Goal: Find specific page/section: Find specific page/section

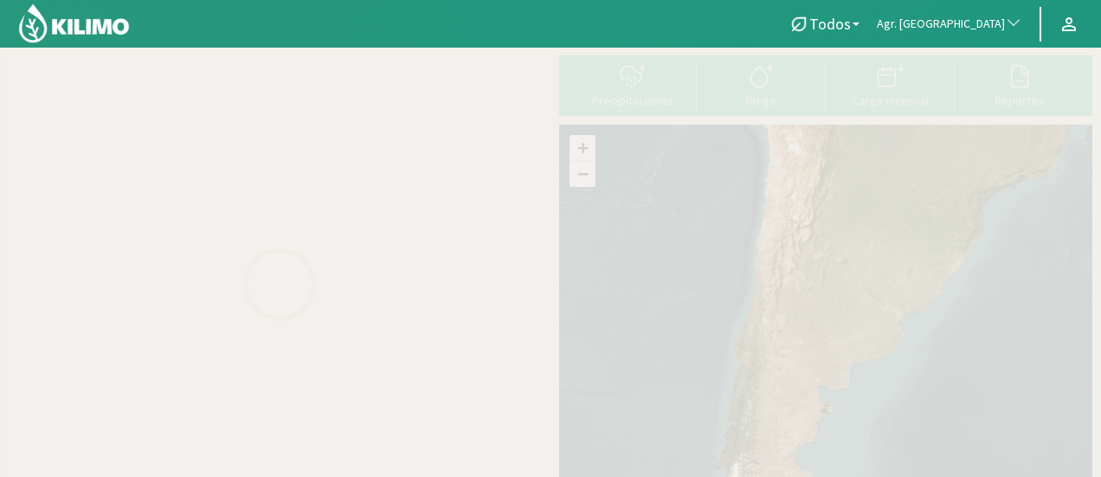
click at [985, 22] on span "Agr. [GEOGRAPHIC_DATA]" at bounding box center [941, 24] width 128 height 17
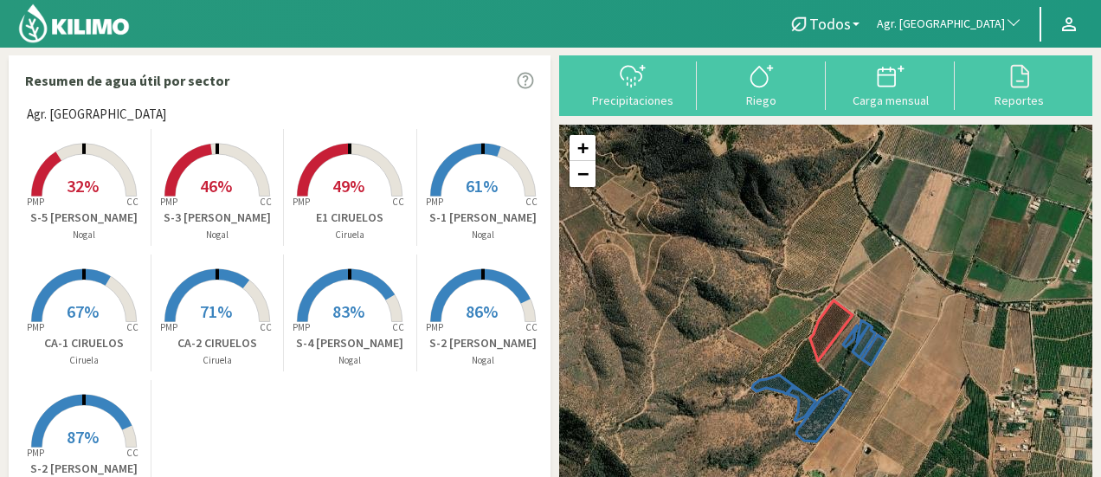
click at [964, 16] on span "Agr. [GEOGRAPHIC_DATA]" at bounding box center [941, 24] width 128 height 17
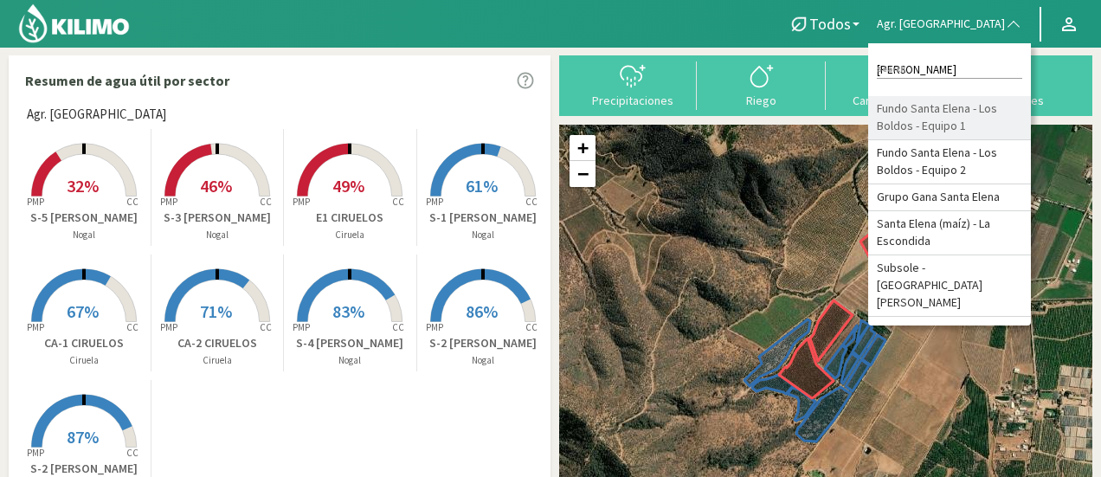
type input "[PERSON_NAME]"
click at [975, 140] on li "Fundo Santa Elena - Los Boldos - Equipo 1" at bounding box center [949, 118] width 163 height 44
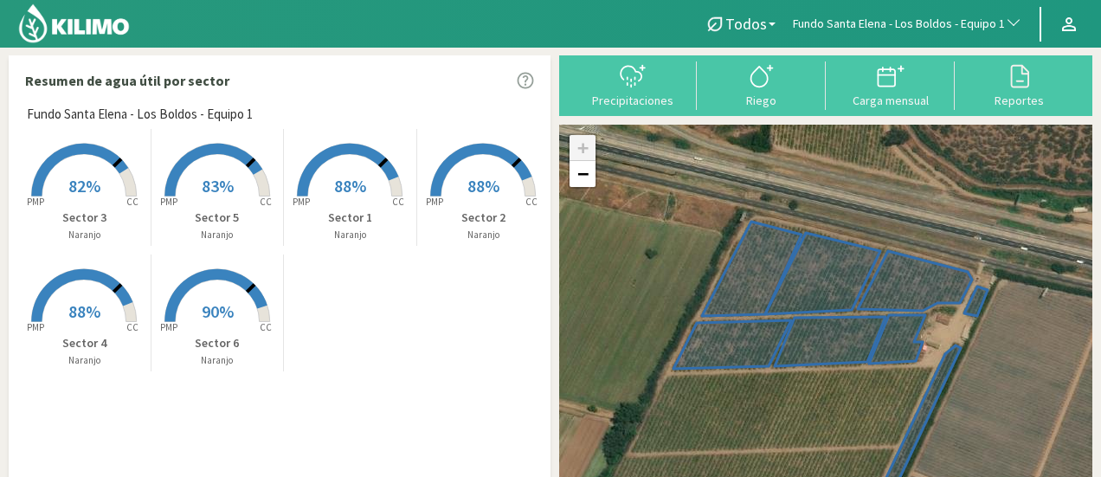
click at [85, 165] on rect at bounding box center [84, 198] width 138 height 138
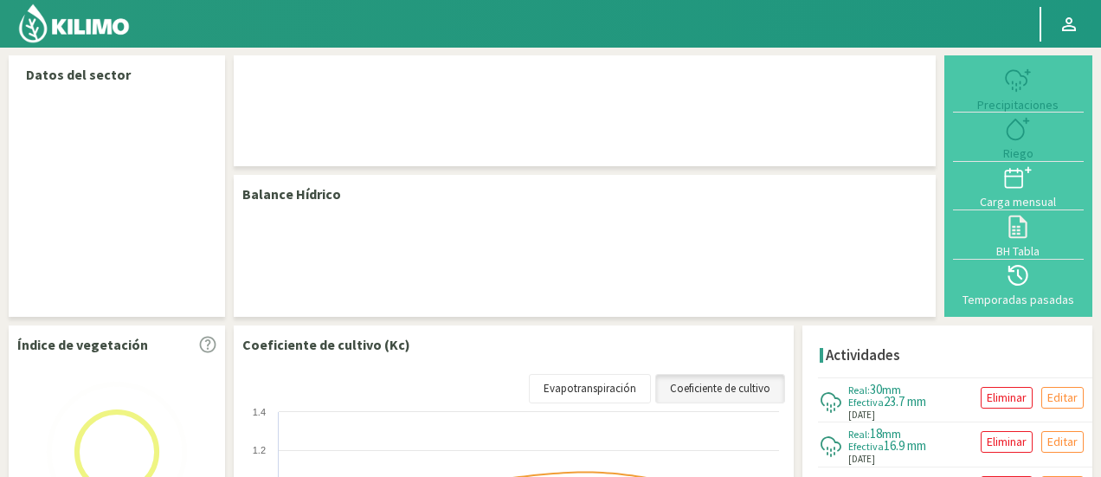
select select "114: Object"
select select "2: Object"
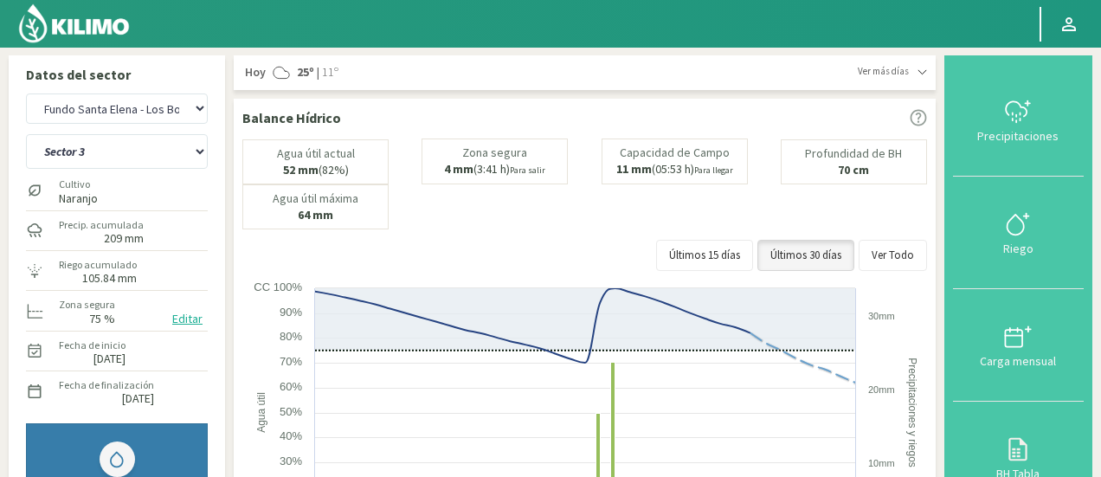
click at [104, 15] on img at bounding box center [73, 24] width 113 height 42
